Goal: Task Accomplishment & Management: Manage account settings

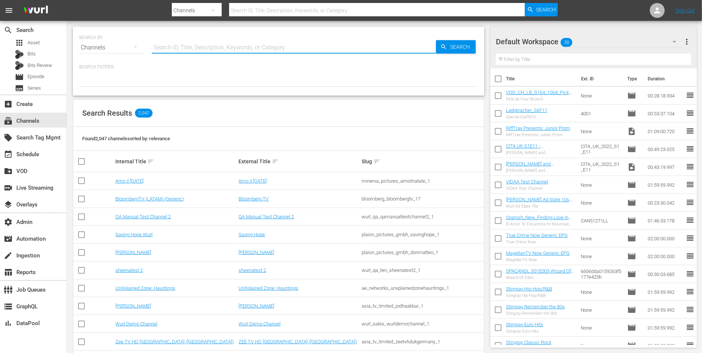
click at [175, 45] on input "text" at bounding box center [294, 48] width 284 height 18
paste input "global_fan_tv_gfnsoccer_1"
type input "global_fan_tv_gfnsoccer_1"
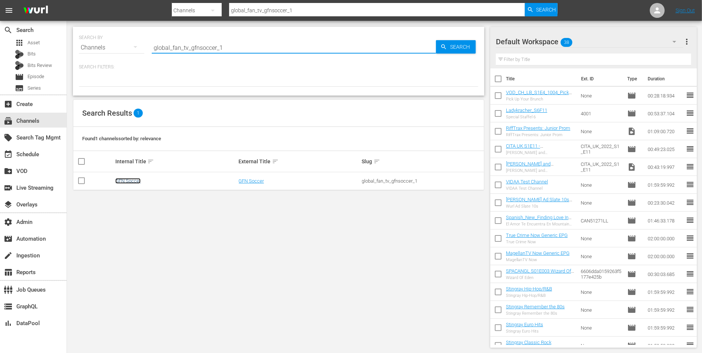
click at [130, 181] on link "GFN Soccer" at bounding box center [127, 181] width 25 height 6
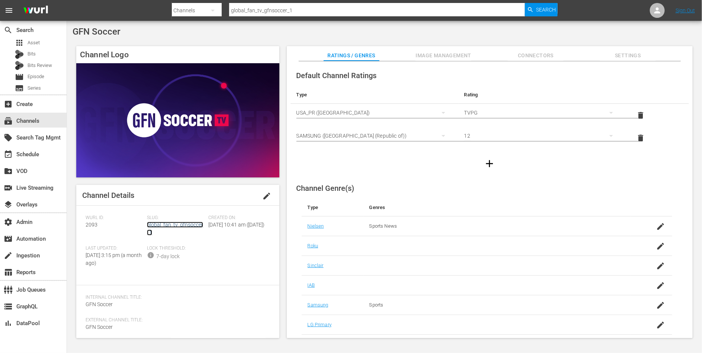
click at [156, 224] on link "global_fan_tv_gfnsoccer_1" at bounding box center [175, 229] width 56 height 14
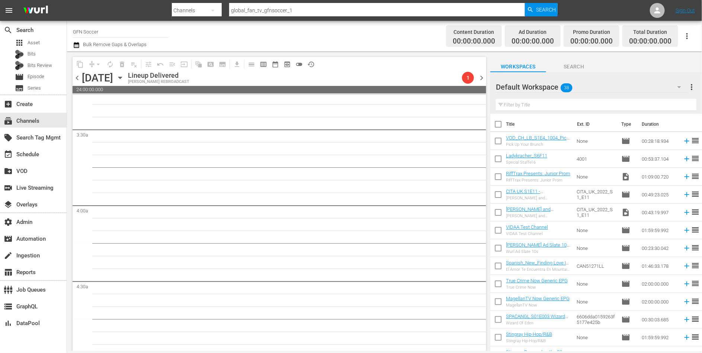
scroll to position [125, 0]
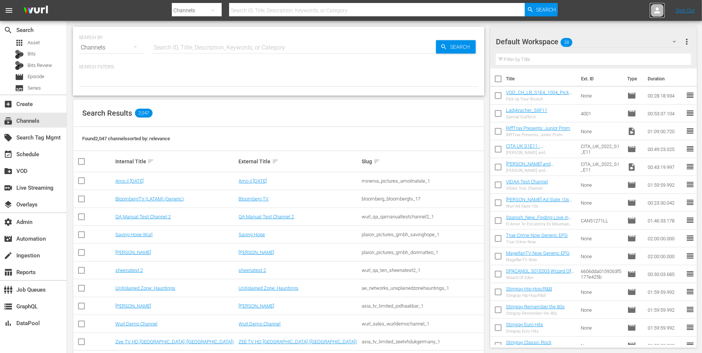
click at [660, 9] on icon at bounding box center [657, 10] width 9 height 9
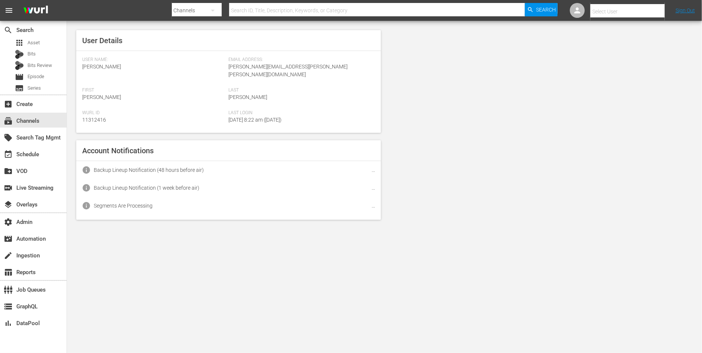
click at [642, 8] on input "text" at bounding box center [638, 12] width 95 height 18
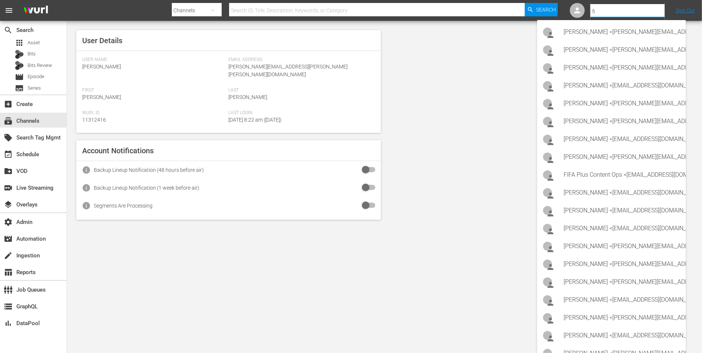
type input "f"
click at [39, 121] on div "subscriptions Channels" at bounding box center [21, 120] width 42 height 7
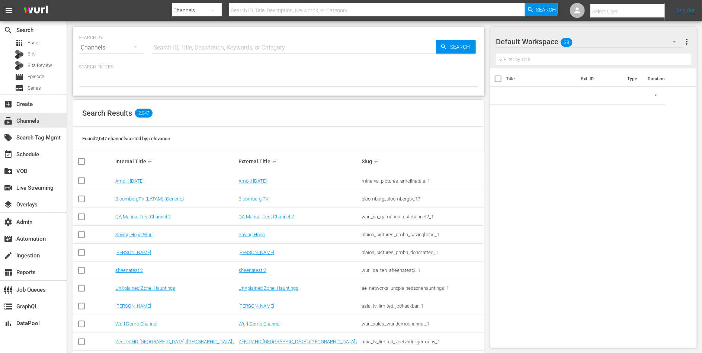
click at [189, 55] on input "text" at bounding box center [294, 48] width 284 height 18
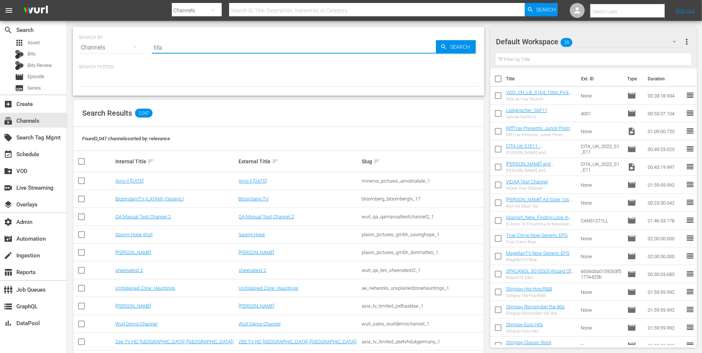
type input "fifa"
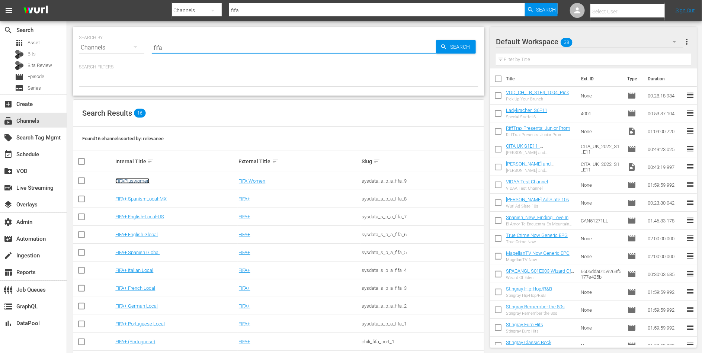
click at [144, 180] on link "FIFAPluswomen" at bounding box center [132, 181] width 34 height 6
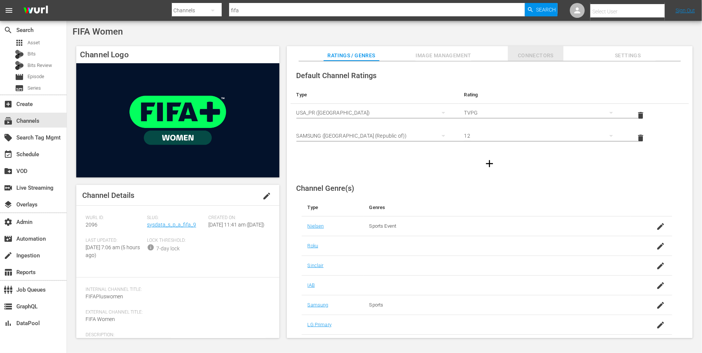
click at [535, 50] on button "Connectors" at bounding box center [536, 53] width 56 height 15
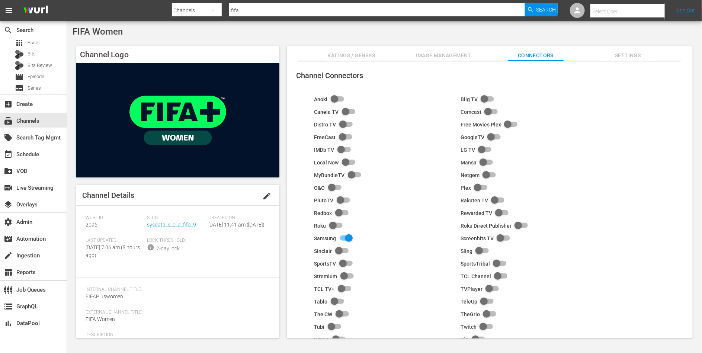
click at [440, 52] on span "Image Management" at bounding box center [444, 55] width 56 height 9
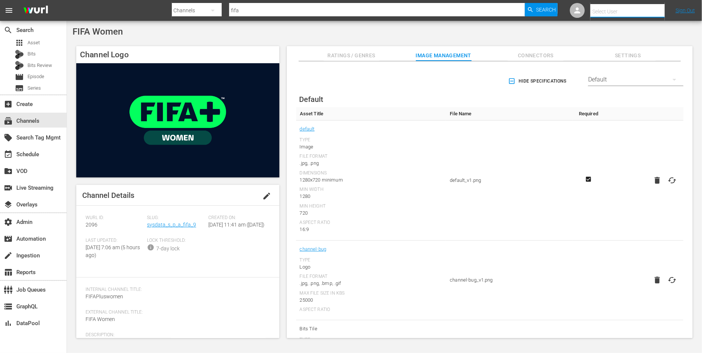
click at [606, 10] on input "text" at bounding box center [638, 12] width 95 height 18
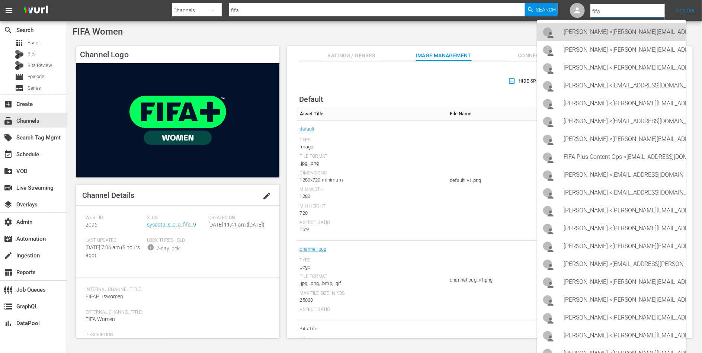
click at [600, 25] on div "Alvaro Alonso <alvaro.alonso@fifa.org>" at bounding box center [622, 32] width 116 height 18
type input "Alvaro Alonso (11314124)"
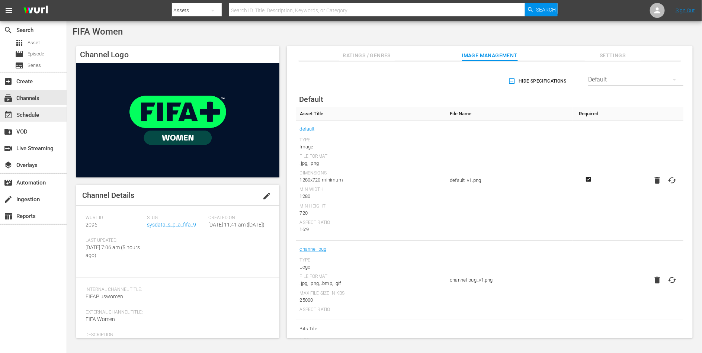
click at [28, 115] on div "event_available Schedule" at bounding box center [21, 114] width 42 height 7
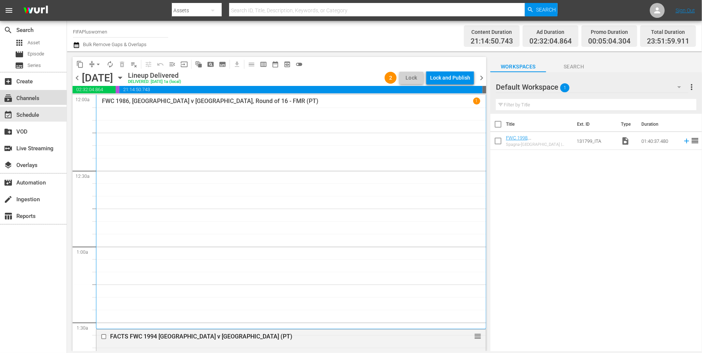
click at [29, 101] on div "subscriptions Channels" at bounding box center [21, 97] width 42 height 7
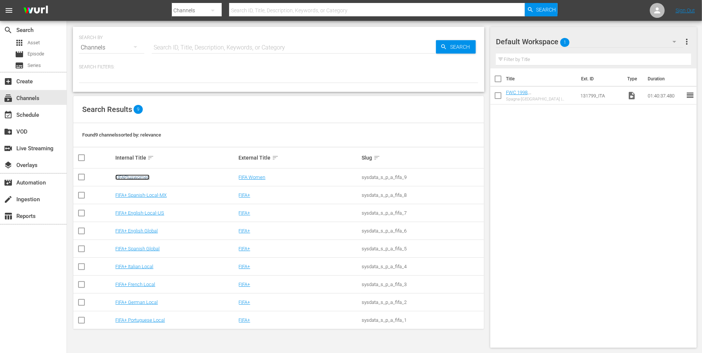
click at [138, 178] on link "FIFAPluswomen" at bounding box center [132, 178] width 34 height 6
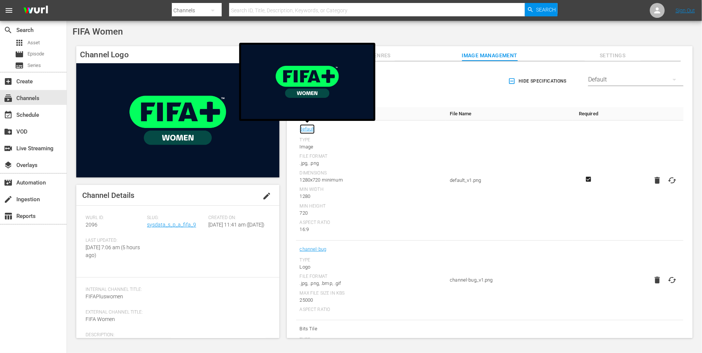
click at [302, 130] on link "default" at bounding box center [307, 129] width 15 height 10
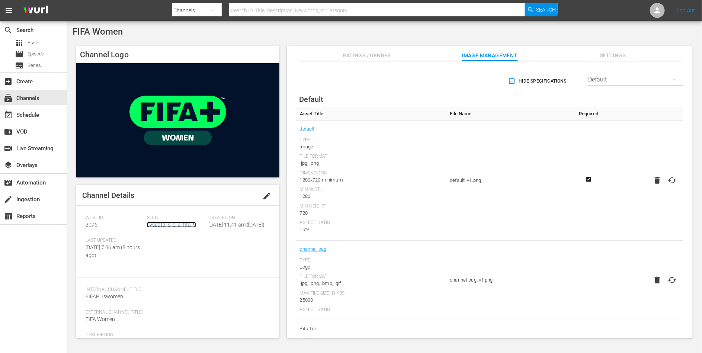
click at [154, 227] on link "sysdata_s_p_a_fifa_9" at bounding box center [171, 225] width 49 height 6
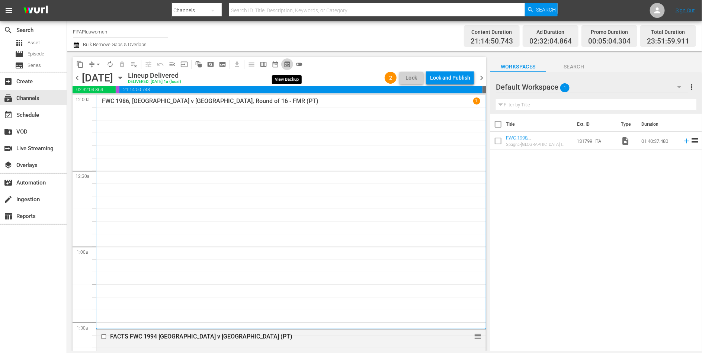
click at [287, 63] on span "preview_outlined" at bounding box center [287, 64] width 7 height 7
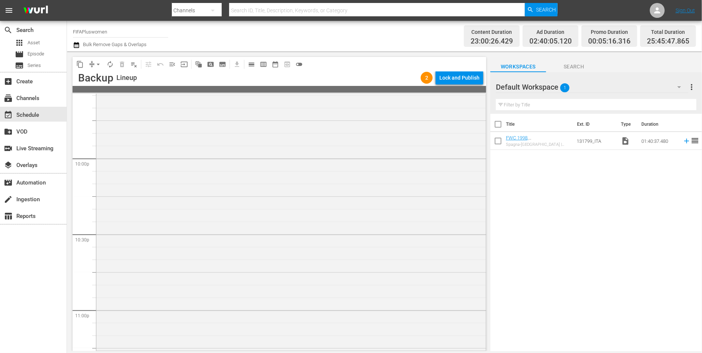
scroll to position [3346, 0]
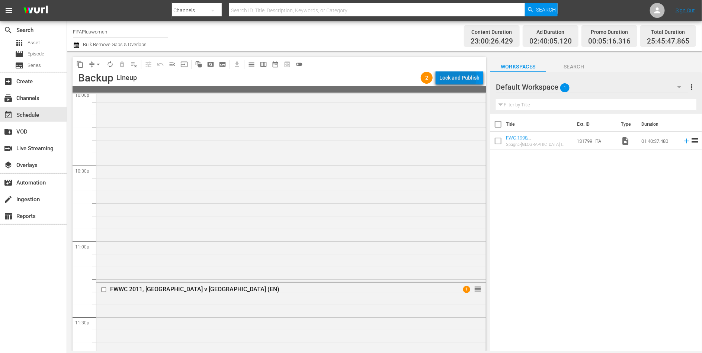
click at [446, 78] on div "Lock and Publish" at bounding box center [460, 77] width 40 height 13
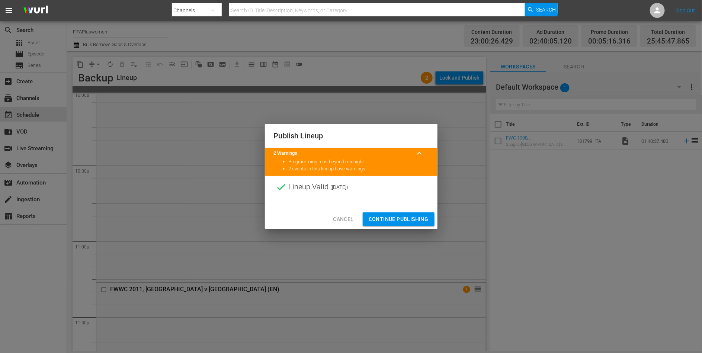
drag, startPoint x: 386, startPoint y: 221, endPoint x: 337, endPoint y: 29, distance: 198.1
click at [337, 29] on div "Publish Lineup 2 Warnings keyboard_arrow_up Programming runs beyond midnight 2 …" at bounding box center [351, 176] width 702 height 353
click at [345, 217] on span "Cancel" at bounding box center [343, 219] width 20 height 9
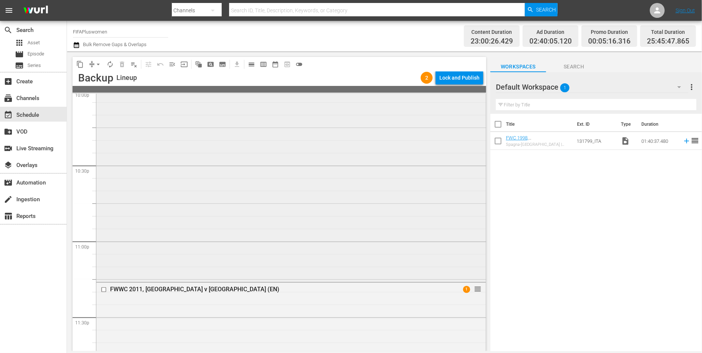
click at [296, 173] on div "FWWC 2011 Official Film, The Class of 2011 (EN) reorder" at bounding box center [291, 137] width 390 height 288
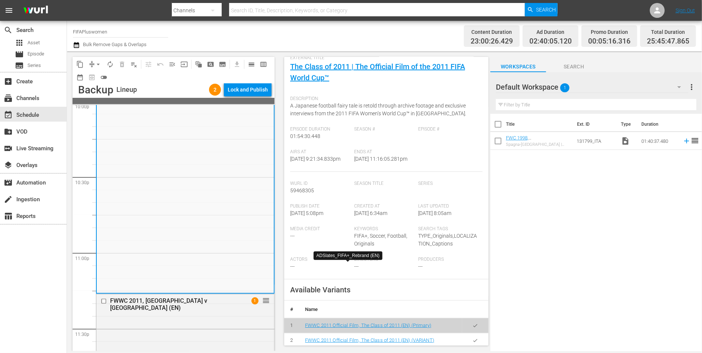
scroll to position [0, 0]
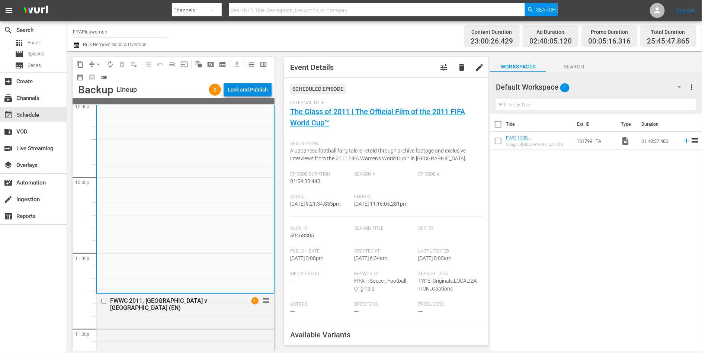
click at [249, 89] on div "Lock and Publish" at bounding box center [248, 89] width 40 height 13
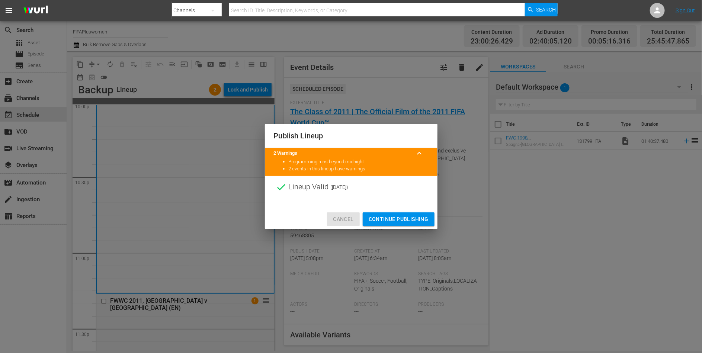
click at [351, 223] on span "Cancel" at bounding box center [343, 219] width 20 height 9
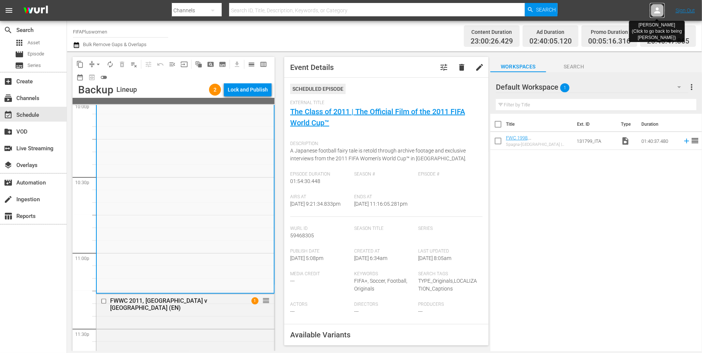
click at [654, 8] on icon at bounding box center [657, 10] width 9 height 9
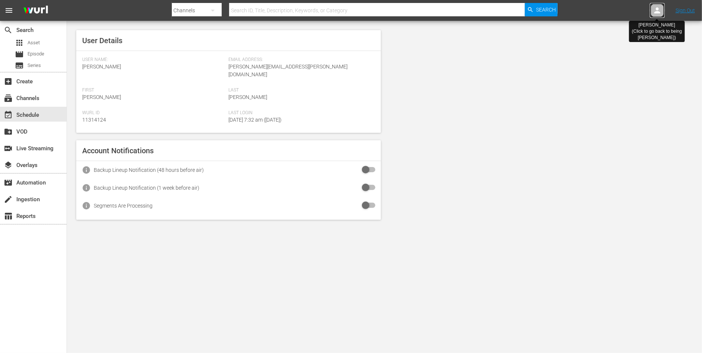
click at [654, 8] on icon at bounding box center [657, 10] width 9 height 9
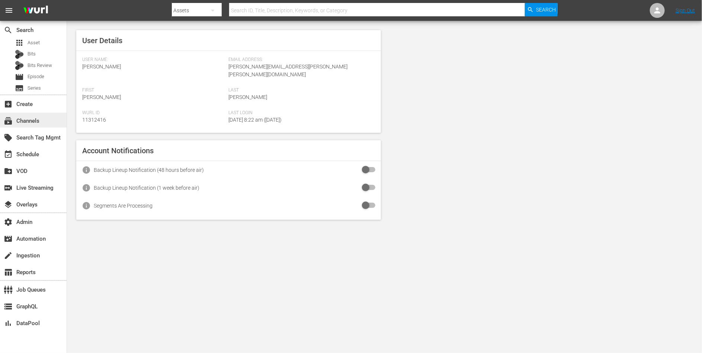
click at [23, 117] on div "subscriptions Channels" at bounding box center [21, 120] width 42 height 7
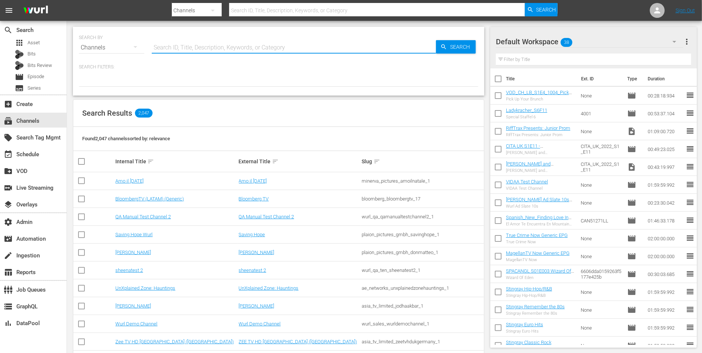
click at [196, 51] on input "text" at bounding box center [294, 48] width 284 height 18
type input "fifa"
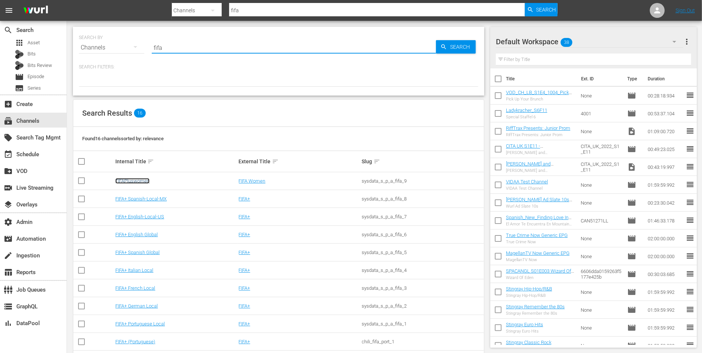
click at [137, 179] on link "FIFAPluswomen" at bounding box center [132, 181] width 34 height 6
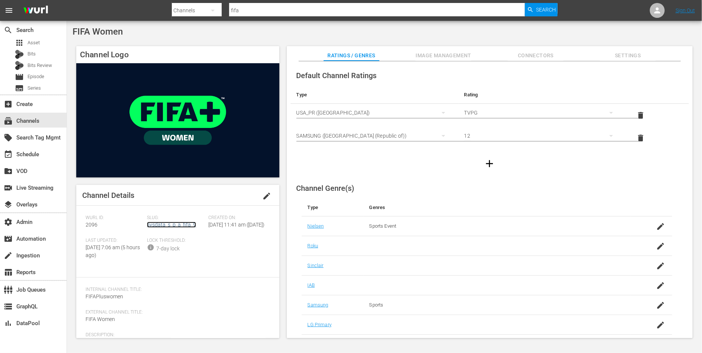
click at [178, 227] on link "sysdata_s_p_a_fifa_9" at bounding box center [171, 225] width 49 height 6
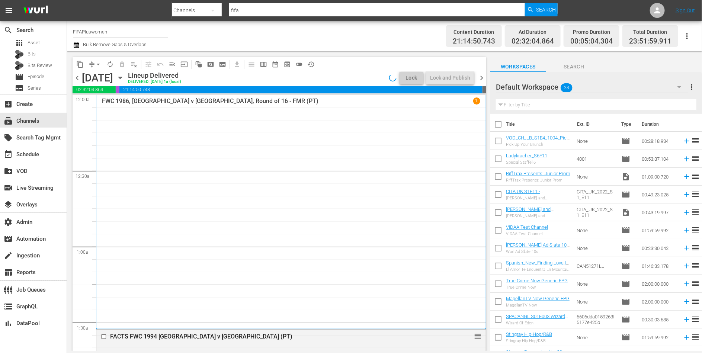
click at [287, 65] on span "preview_outlined" at bounding box center [287, 64] width 7 height 7
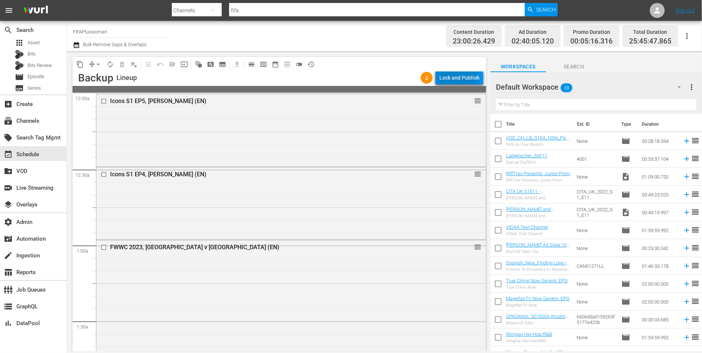
click at [457, 76] on div "Lock and Publish" at bounding box center [460, 77] width 40 height 13
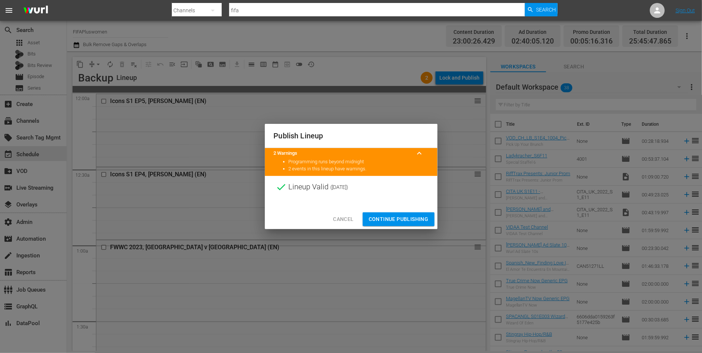
click at [405, 222] on span "Continue Publishing" at bounding box center [399, 219] width 60 height 9
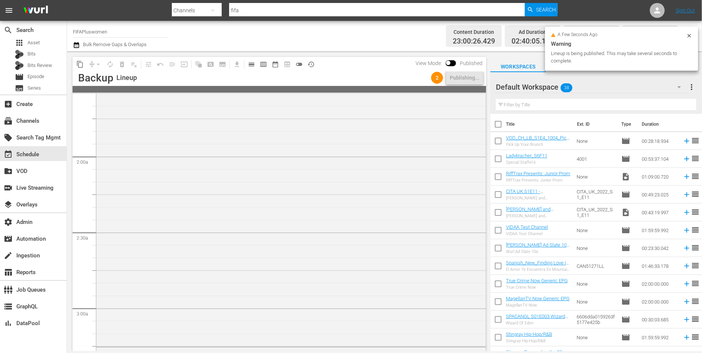
scroll to position [62, 0]
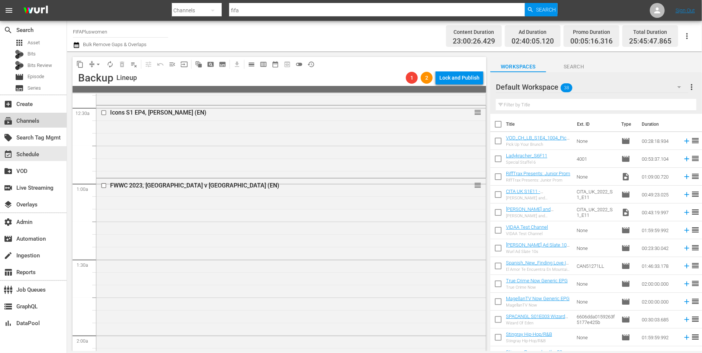
click at [40, 124] on div "subscriptions Channels" at bounding box center [33, 120] width 67 height 15
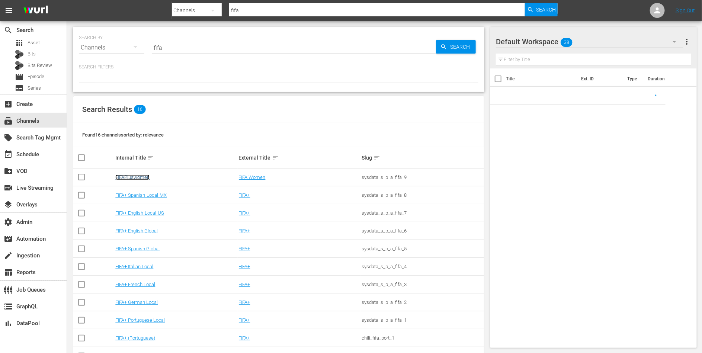
click at [137, 179] on link "FIFAPluswomen" at bounding box center [132, 178] width 34 height 6
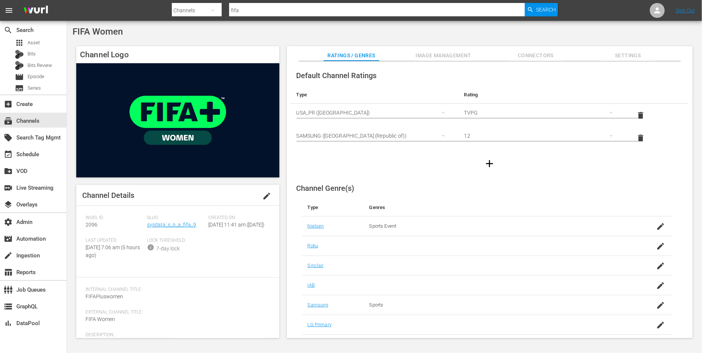
click at [442, 57] on span "Image Management" at bounding box center [444, 55] width 56 height 9
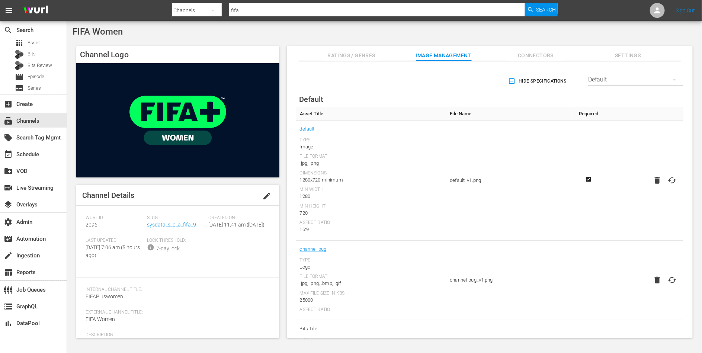
click at [599, 79] on div "Default" at bounding box center [636, 79] width 95 height 21
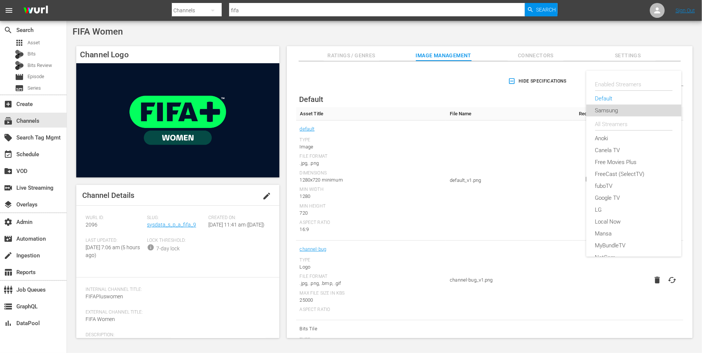
click at [611, 109] on div "Samsung" at bounding box center [634, 111] width 77 height 12
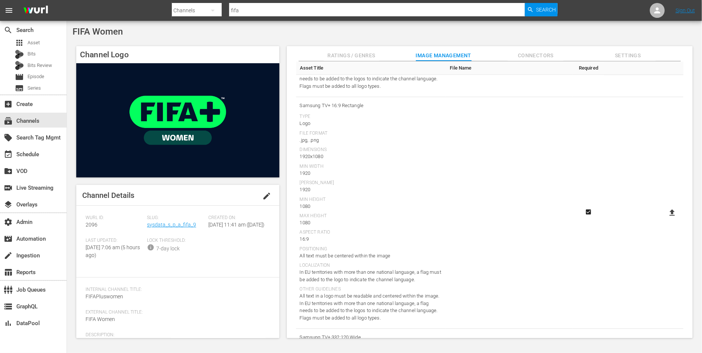
scroll to position [783, 0]
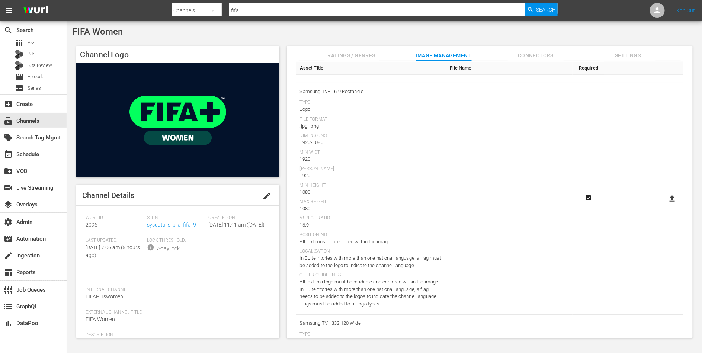
click at [671, 199] on icon at bounding box center [672, 198] width 5 height 6
click at [666, 205] on input "file" at bounding box center [665, 205] width 0 height 0
type input "C:\fakepath\FIFA+_SubCategory_Logos_Resize5.png"
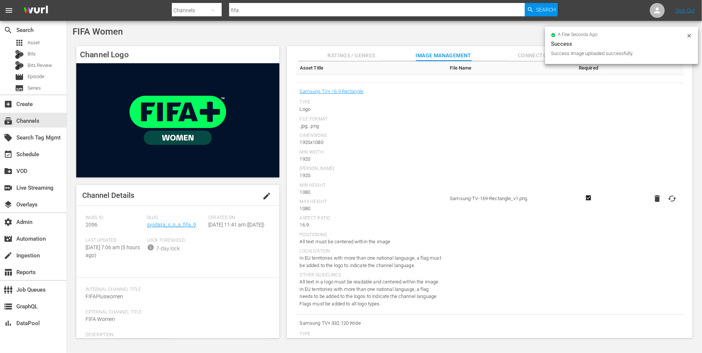
click at [691, 35] on icon at bounding box center [690, 36] width 6 height 6
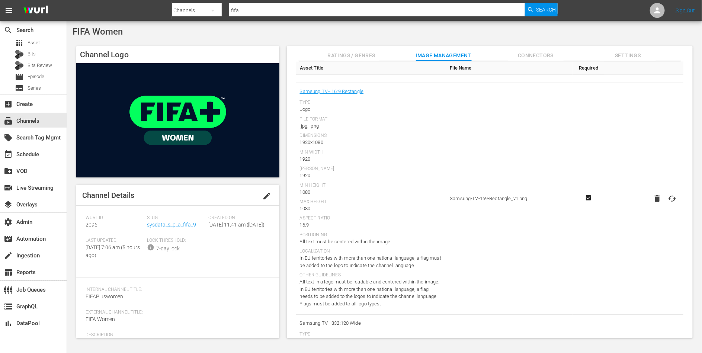
click at [537, 54] on span "Connectors" at bounding box center [536, 55] width 56 height 9
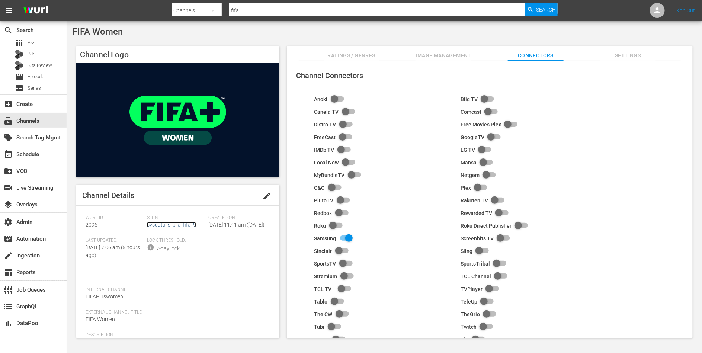
click at [168, 227] on link "sysdata_s_p_a_fifa_9" at bounding box center [171, 225] width 49 height 6
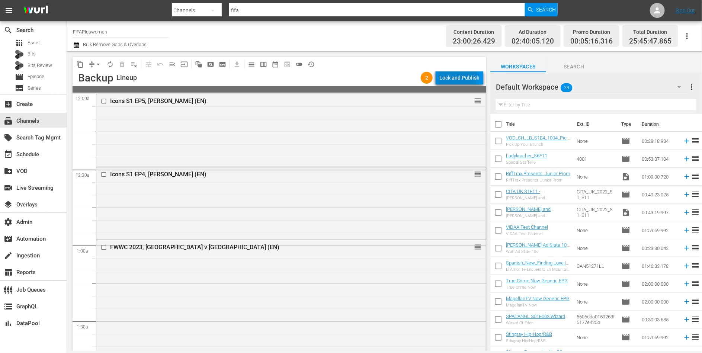
click at [447, 73] on div "Lock and Publish" at bounding box center [460, 77] width 40 height 13
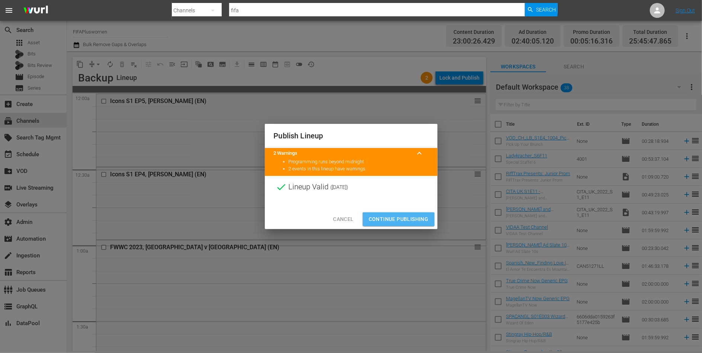
click at [394, 219] on span "Continue Publishing" at bounding box center [399, 219] width 60 height 9
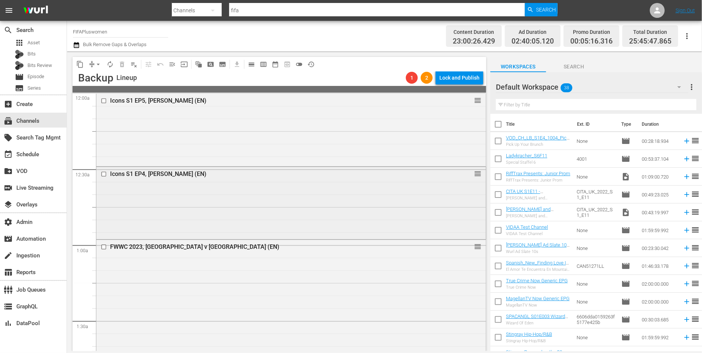
scroll to position [1, 0]
click at [351, 124] on div "Icons S1 EP5, Sam Kerr (EN) reorder" at bounding box center [291, 128] width 390 height 71
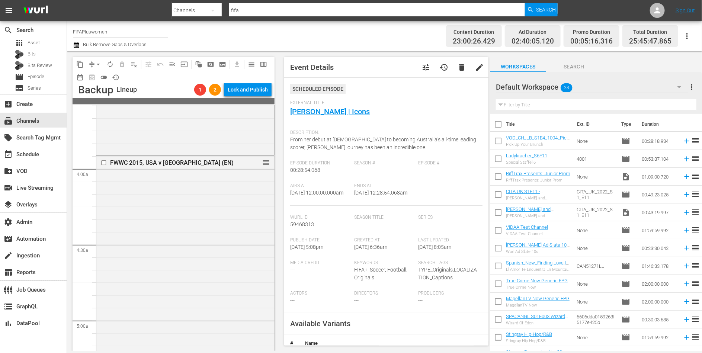
scroll to position [596, 0]
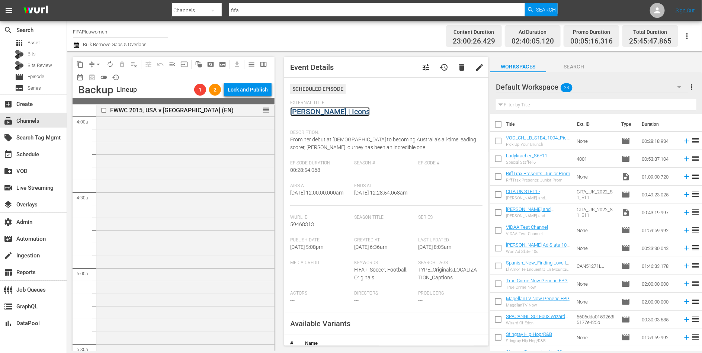
click at [314, 111] on link "Sam Kerr | Icons" at bounding box center [330, 111] width 80 height 9
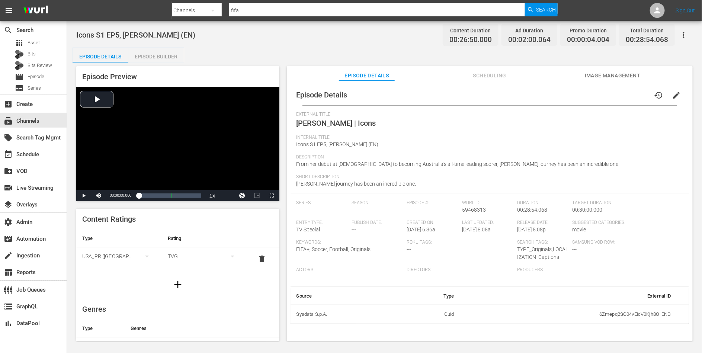
click at [599, 83] on div "Episode Details history edit External Title Sam Kerr | Icons Internal Title Ico…" at bounding box center [490, 215] width 406 height 268
click at [599, 70] on button "Image Management" at bounding box center [613, 73] width 56 height 15
